Goal: Task Accomplishment & Management: Use online tool/utility

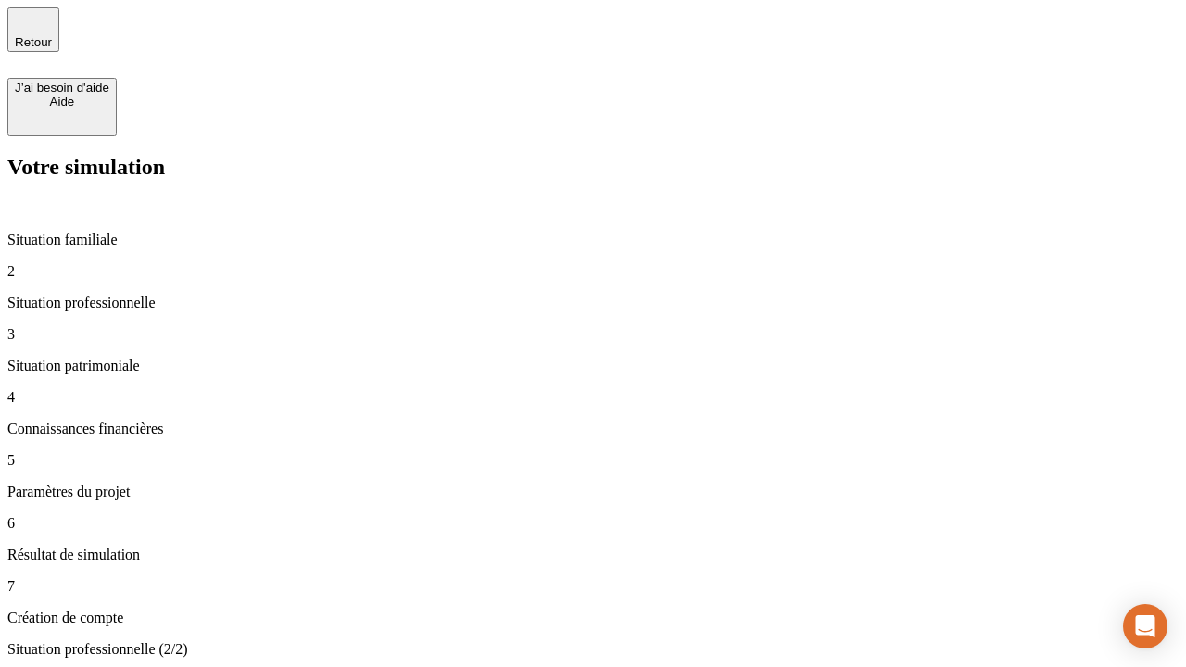
type input "30 000"
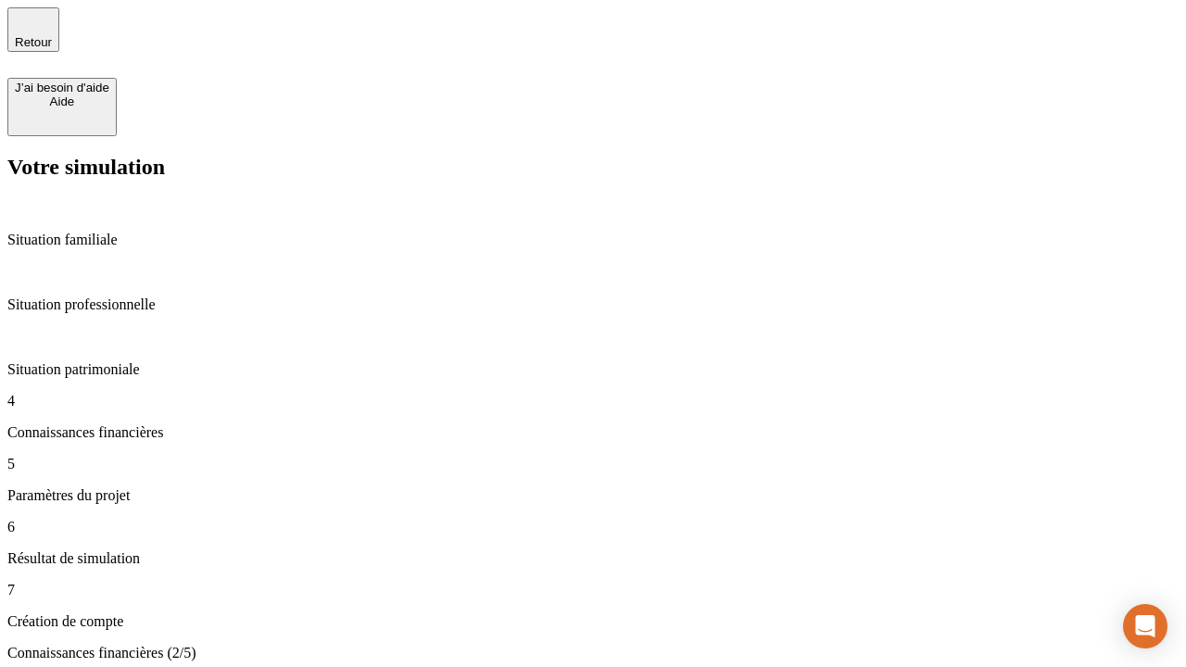
scroll to position [4, 0]
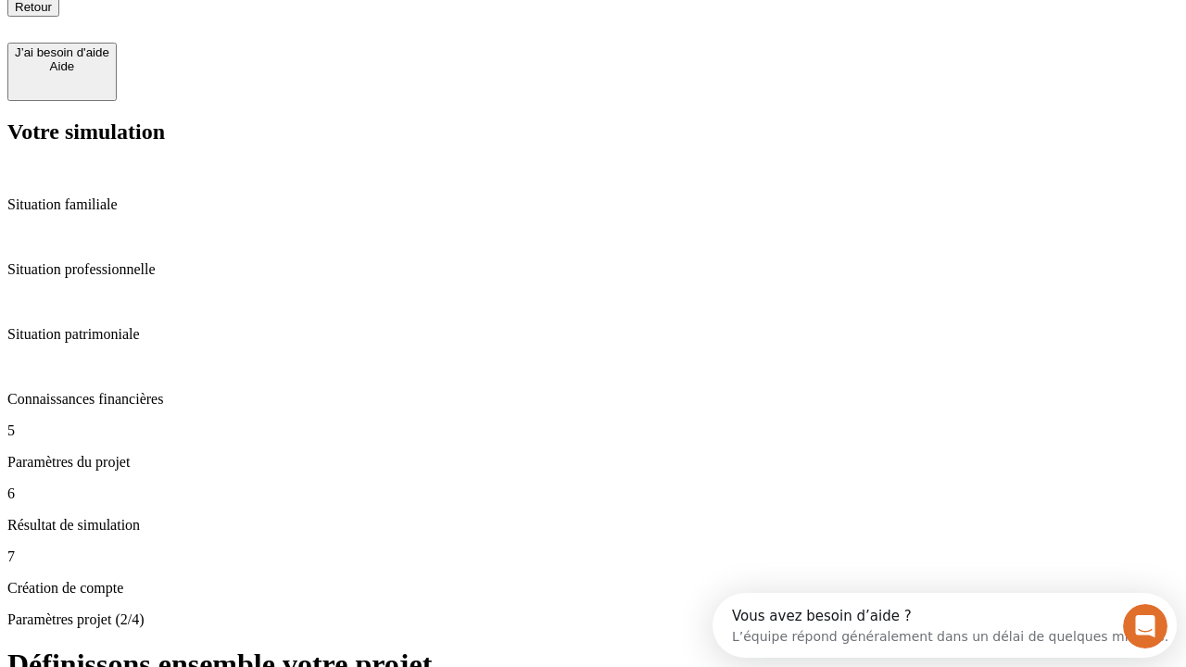
type input "25"
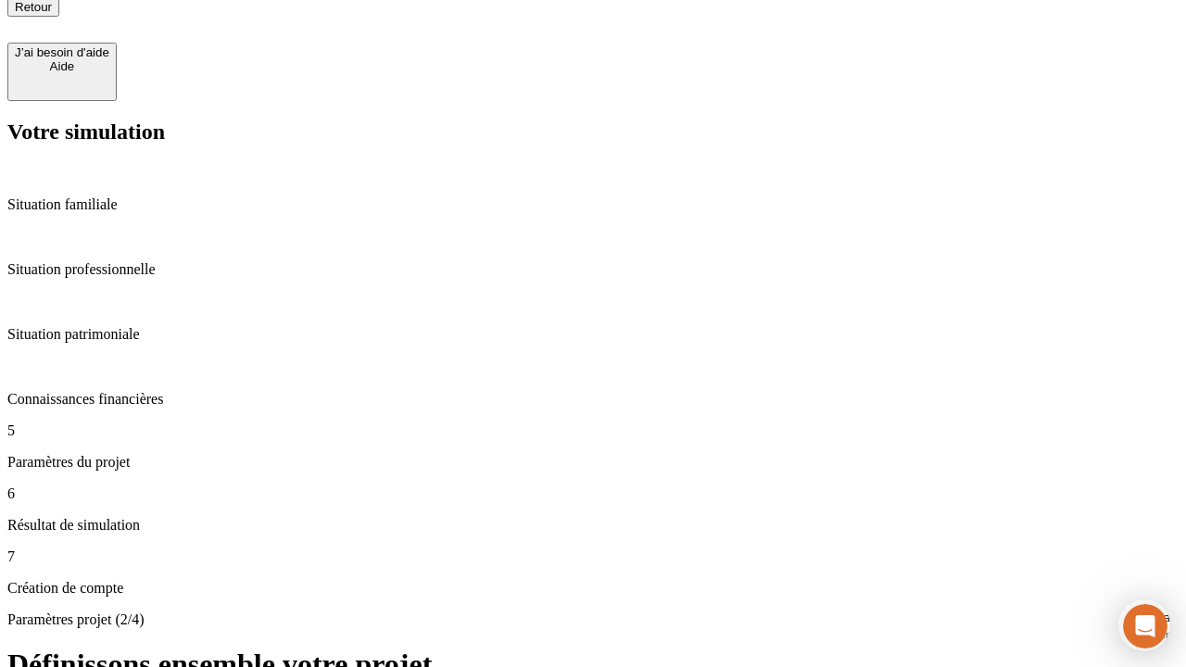
type input "64"
type input "1 000"
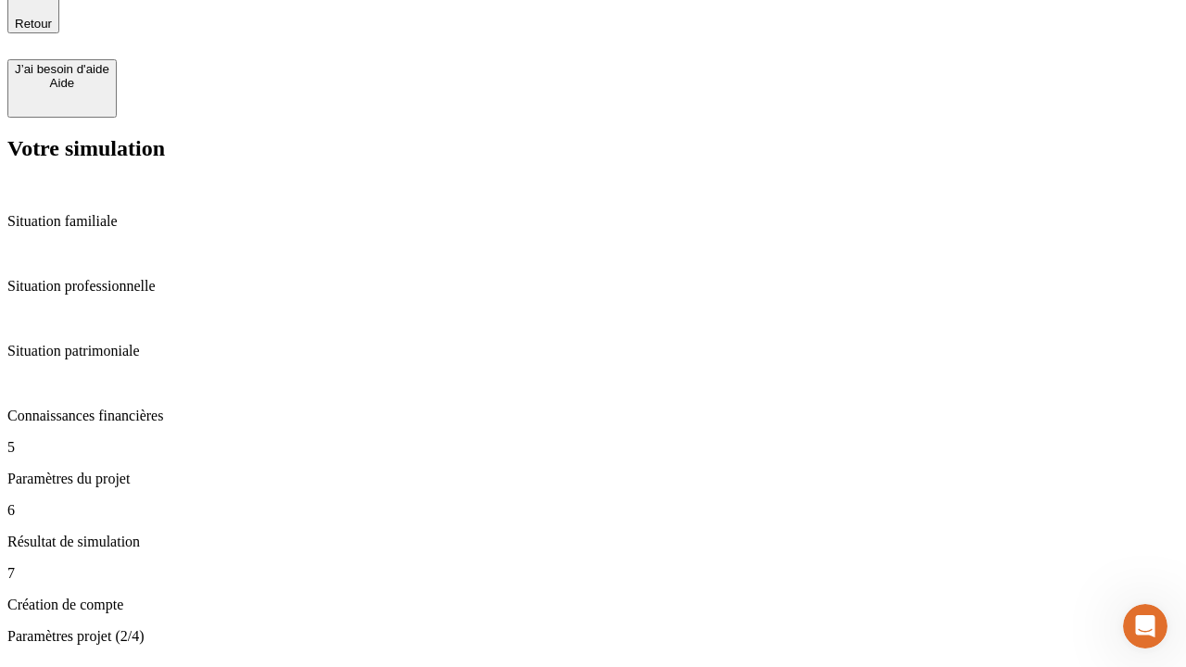
type input "640"
